Goal: Task Accomplishment & Management: Complete application form

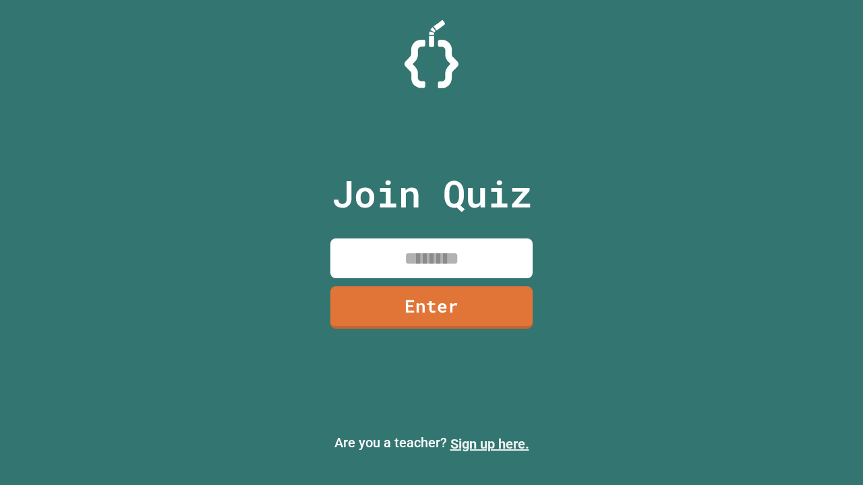
click at [489, 444] on link "Sign up here." at bounding box center [489, 444] width 79 height 16
